Goal: Transaction & Acquisition: Purchase product/service

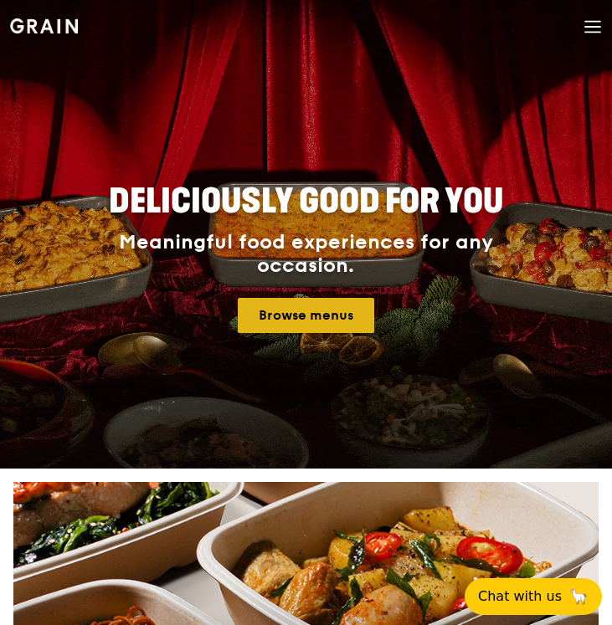
click at [304, 316] on link "Browse menus" at bounding box center [306, 315] width 136 height 35
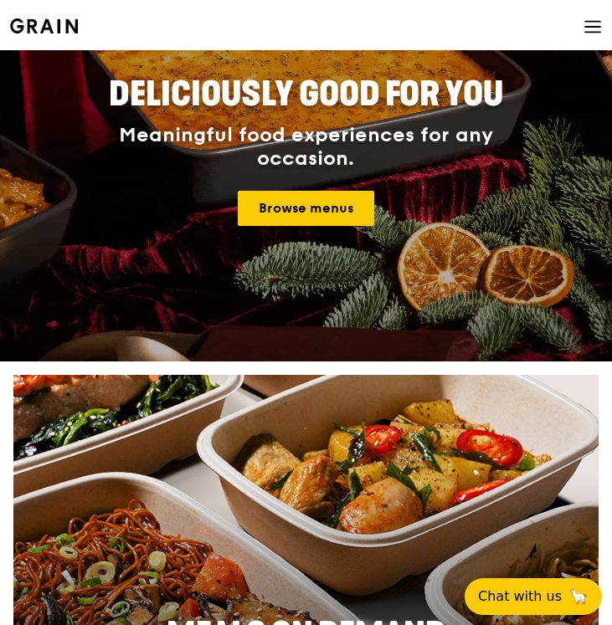
scroll to position [125, 0]
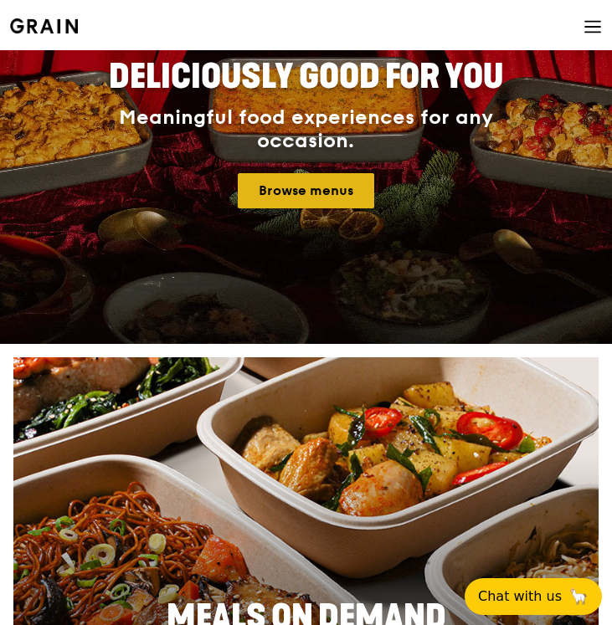
click at [328, 173] on link "Browse menus" at bounding box center [306, 190] width 136 height 35
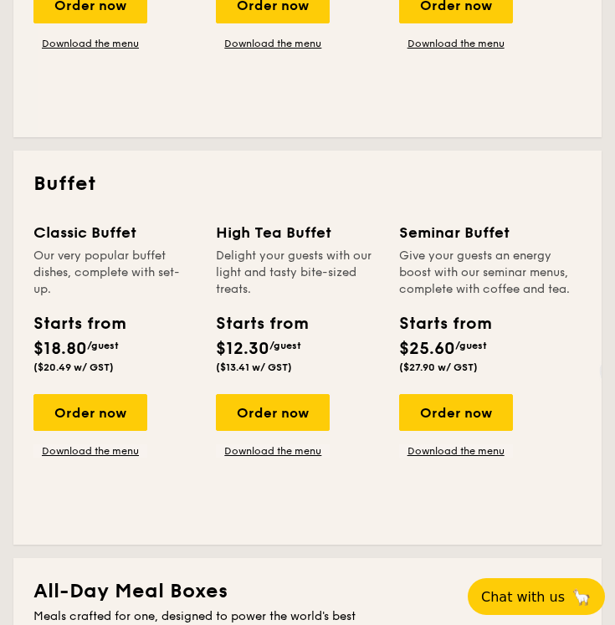
scroll to position [694, 0]
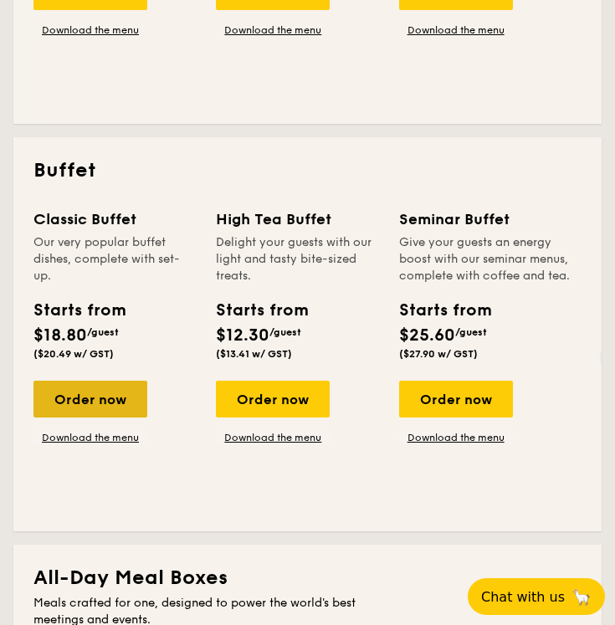
click at [123, 392] on div "Order now" at bounding box center [90, 399] width 114 height 37
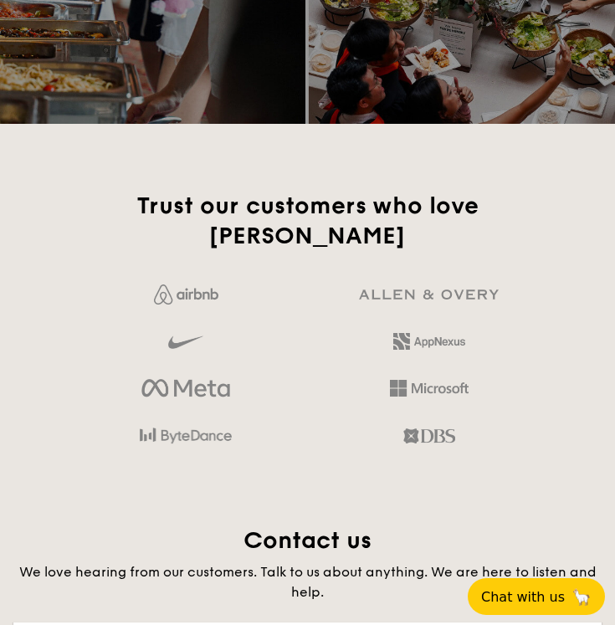
scroll to position [3018, 0]
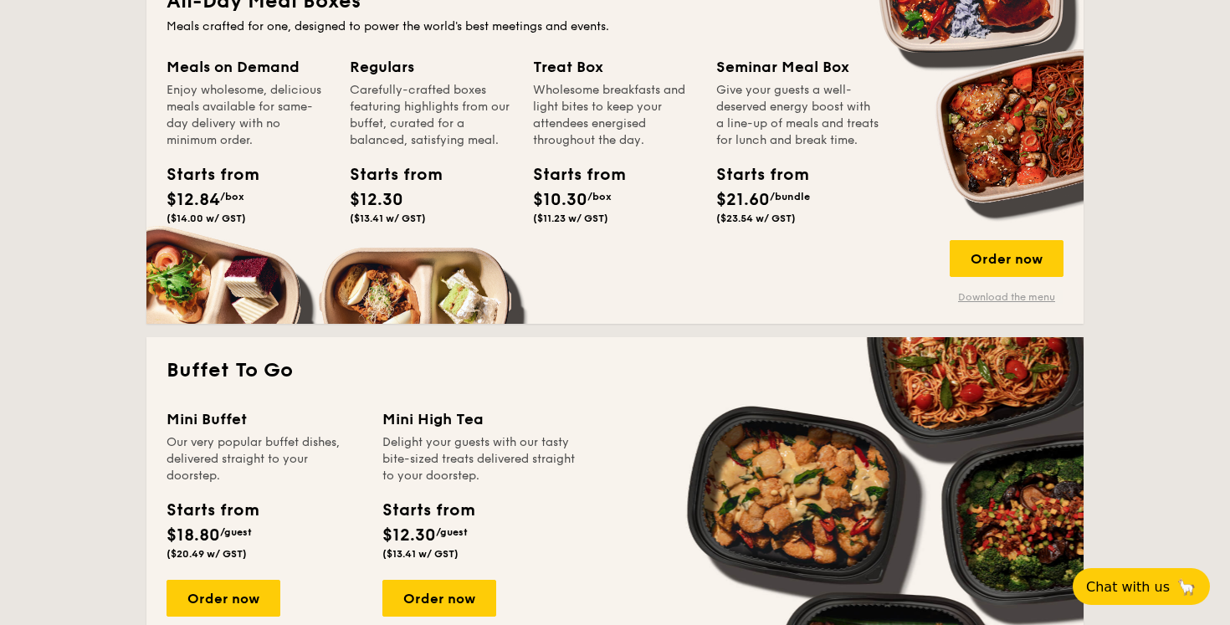
scroll to position [1138, 0]
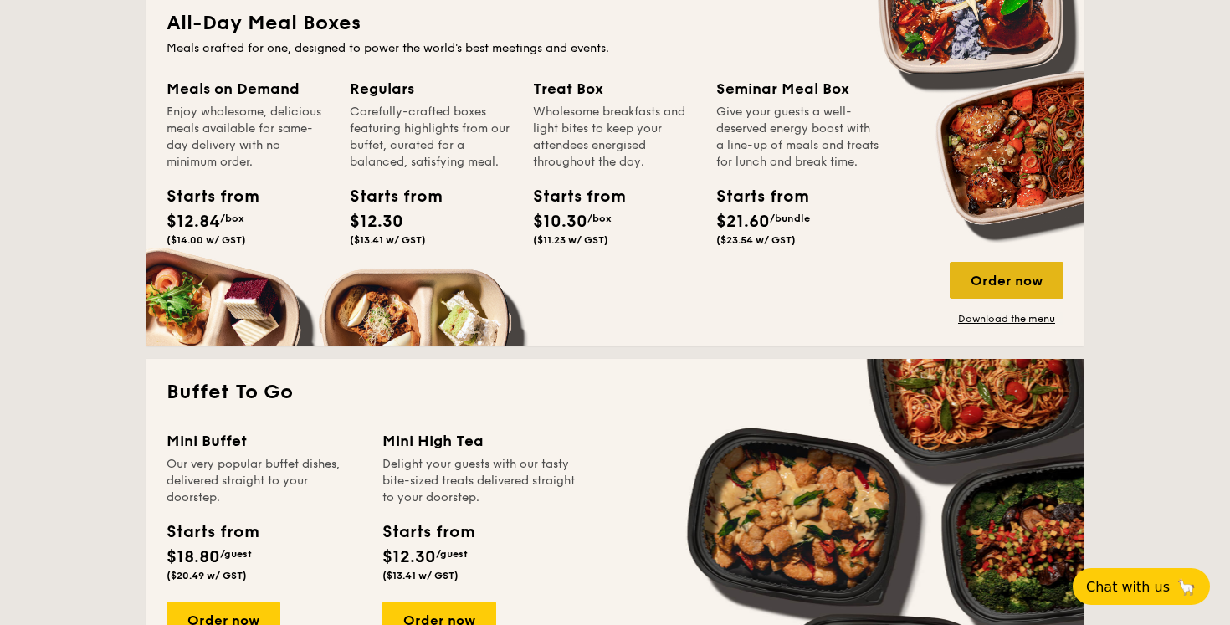
click at [614, 279] on div "Order now" at bounding box center [1007, 280] width 114 height 37
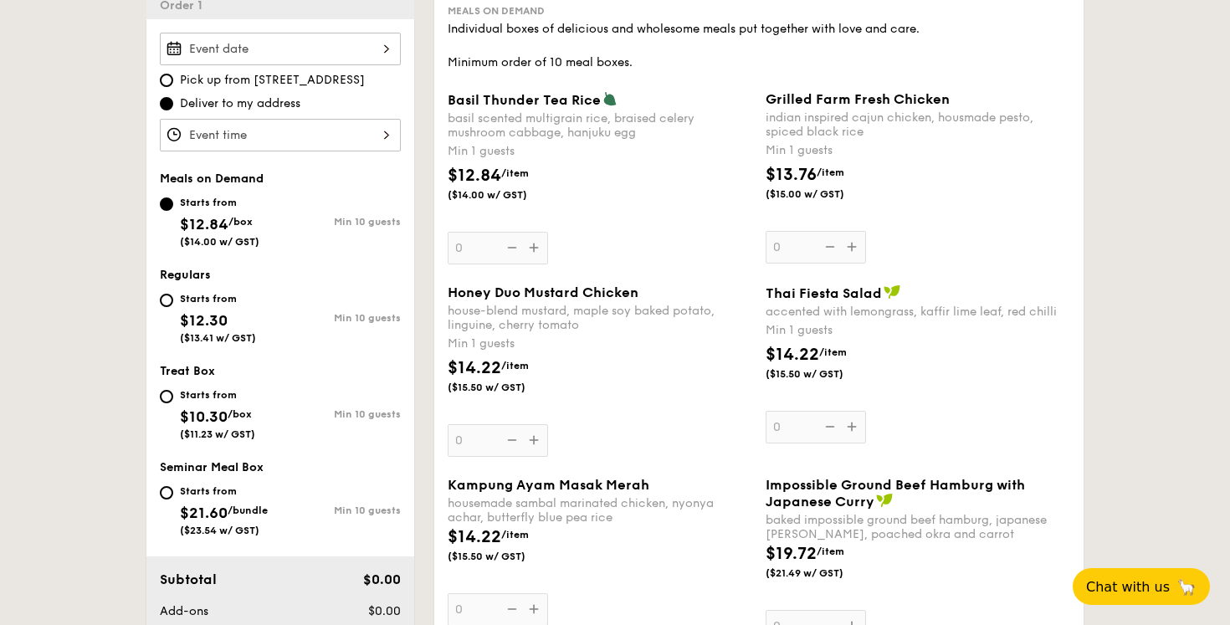
scroll to position [498, 0]
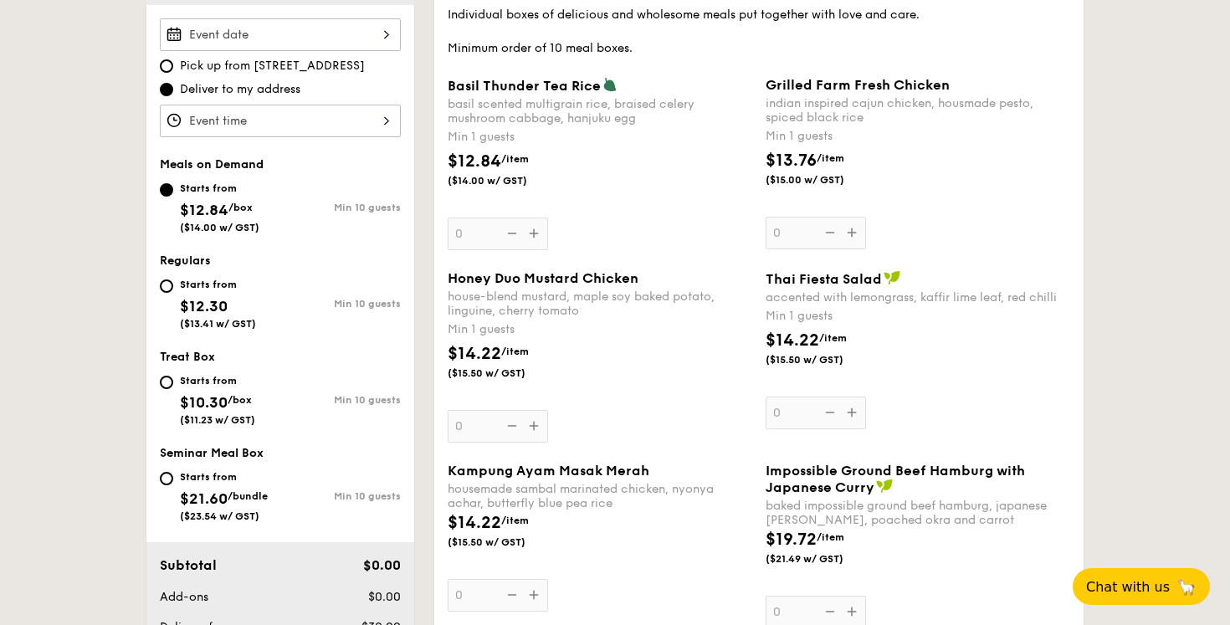
click at [201, 295] on div "Starts from $12.30 ($13.41 w/ GST)" at bounding box center [218, 301] width 76 height 55
click at [173, 293] on input "Starts from $12.30 ($13.41 w/ GST) Min 10 guests" at bounding box center [166, 285] width 13 height 13
radio input "true"
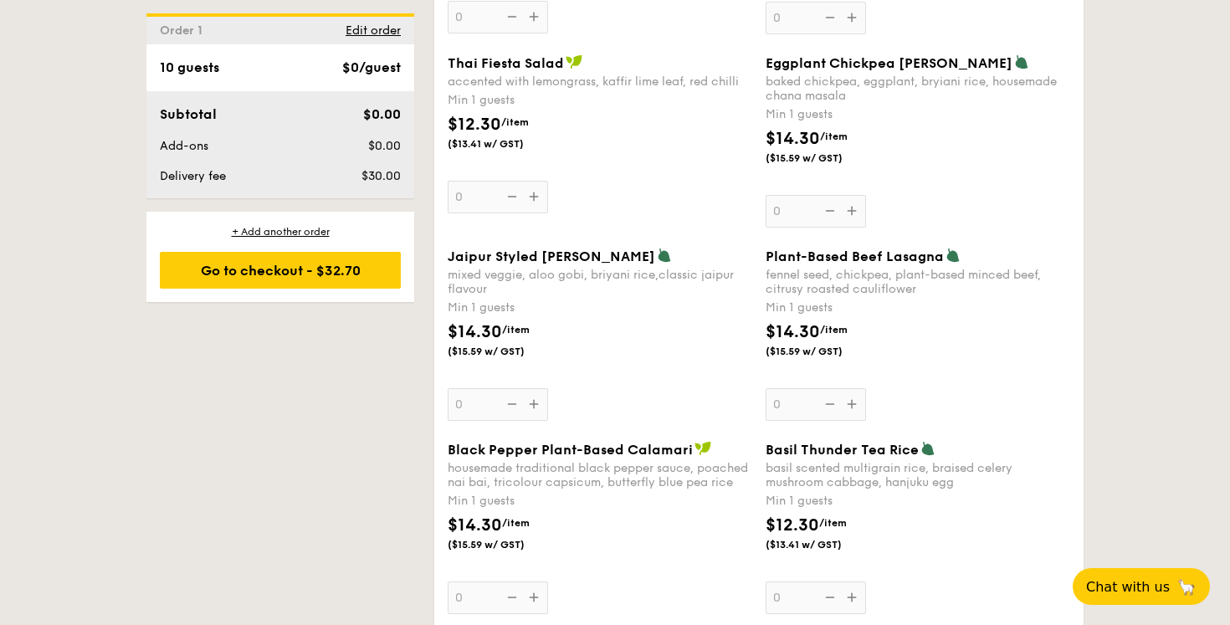
scroll to position [1696, 0]
